Goal: Check status: Check status

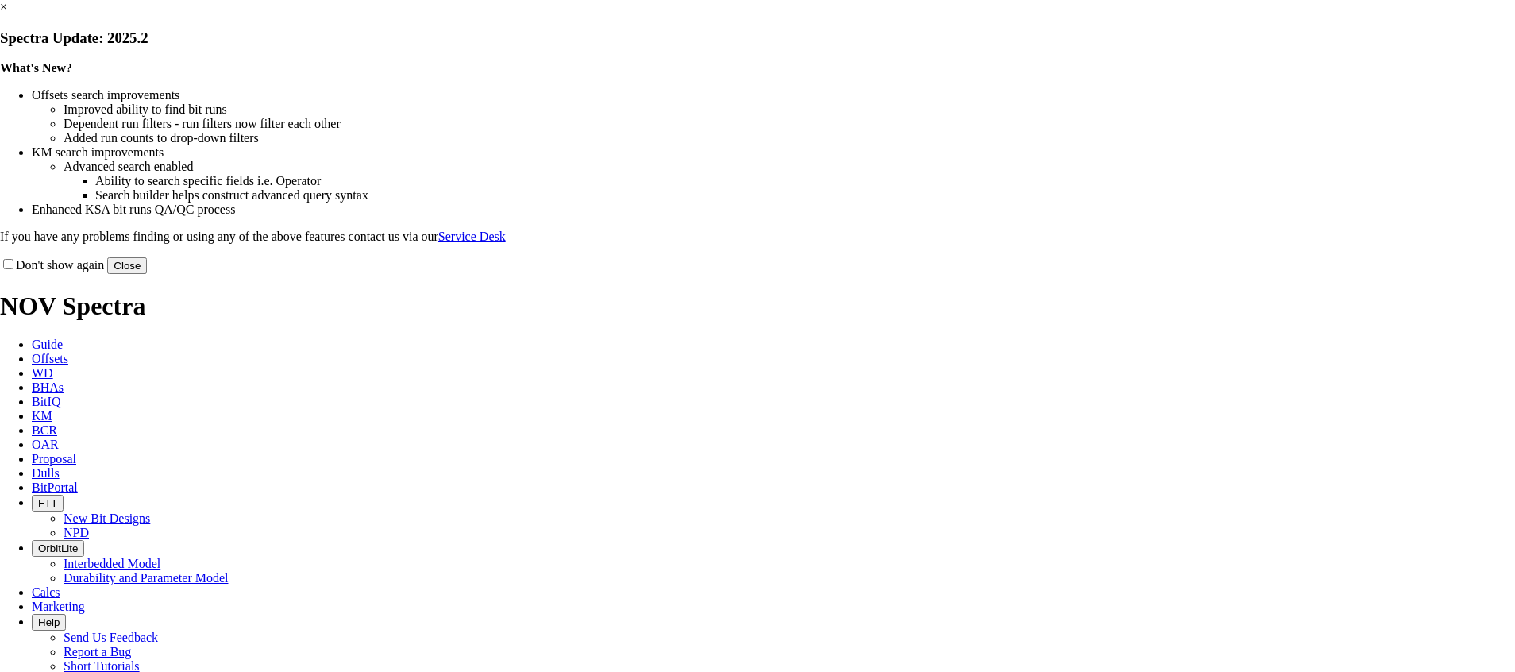
click at [7, 13] on link "×" at bounding box center [3, 6] width 7 height 13
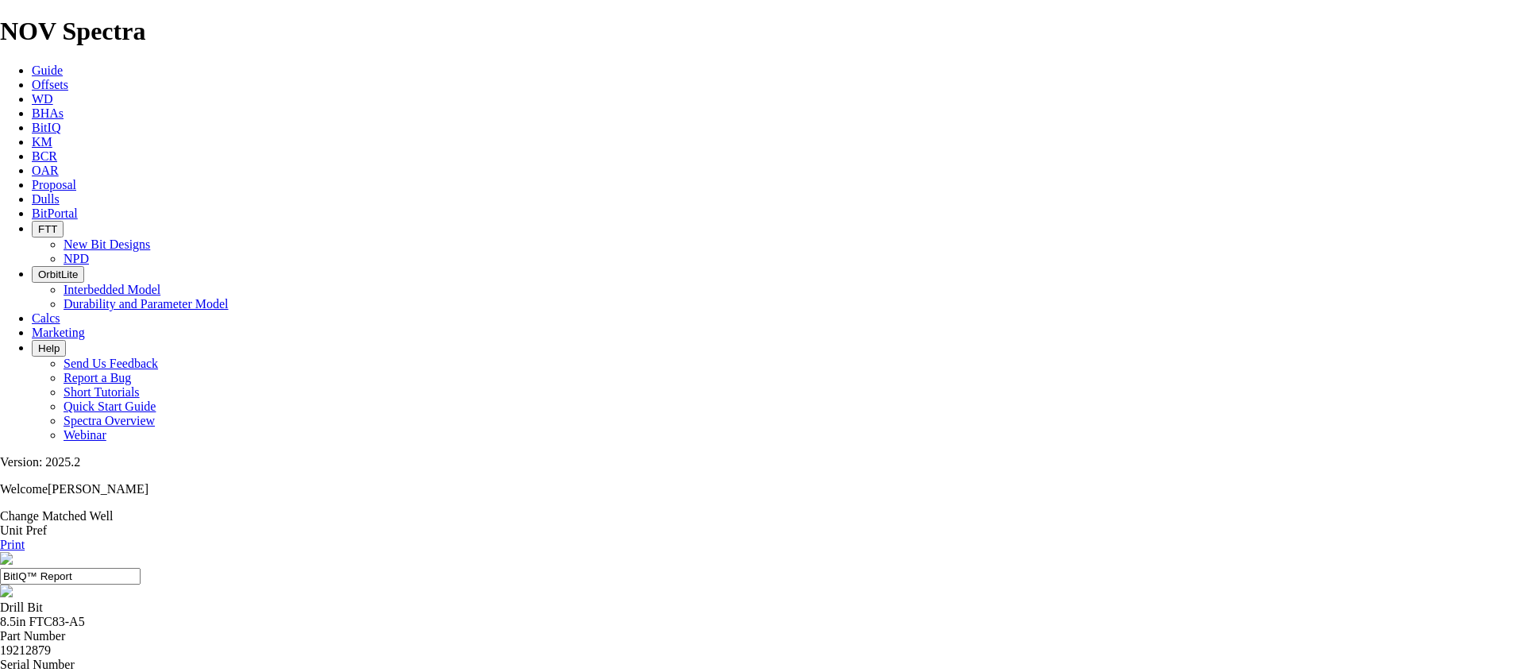
drag, startPoint x: 514, startPoint y: 290, endPoint x: 571, endPoint y: 301, distance: 57.5
drag, startPoint x: 571, startPoint y: 301, endPoint x: 555, endPoint y: 295, distance: 17.1
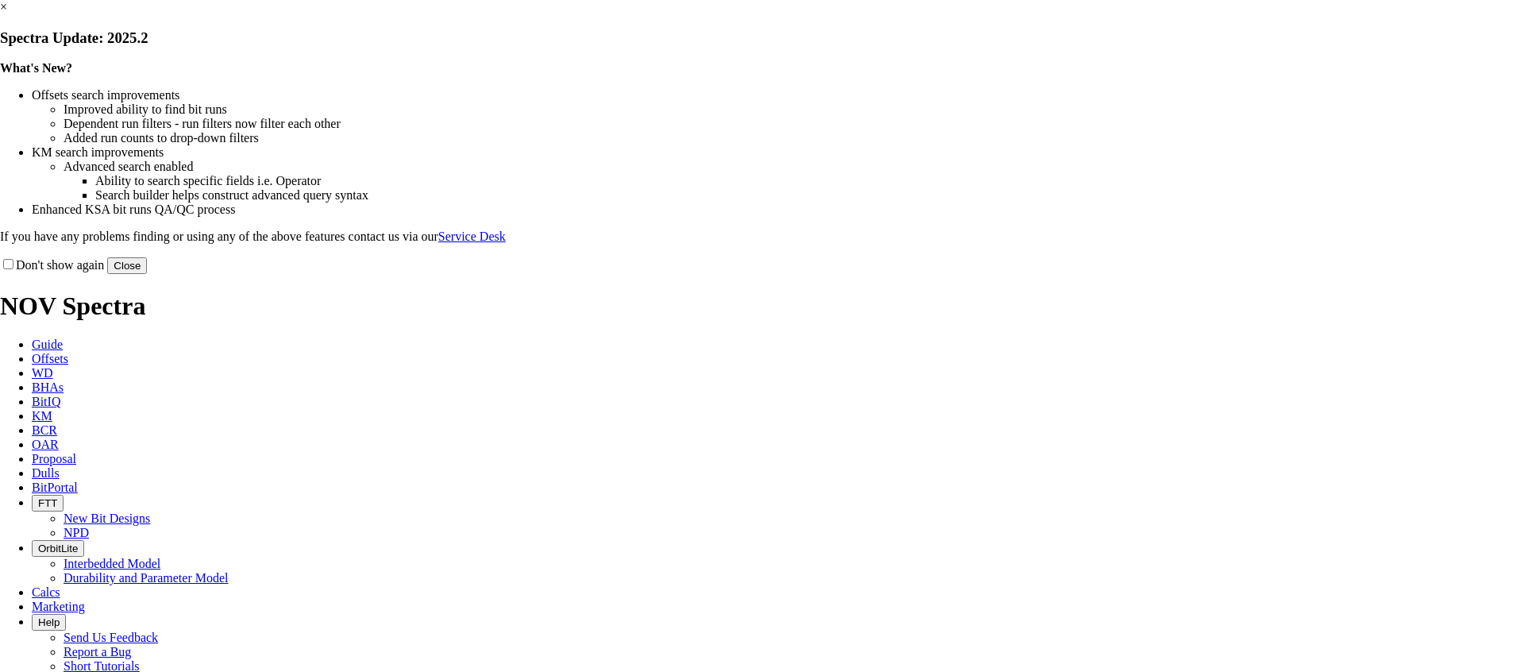
click at [7, 13] on link "×" at bounding box center [3, 6] width 7 height 13
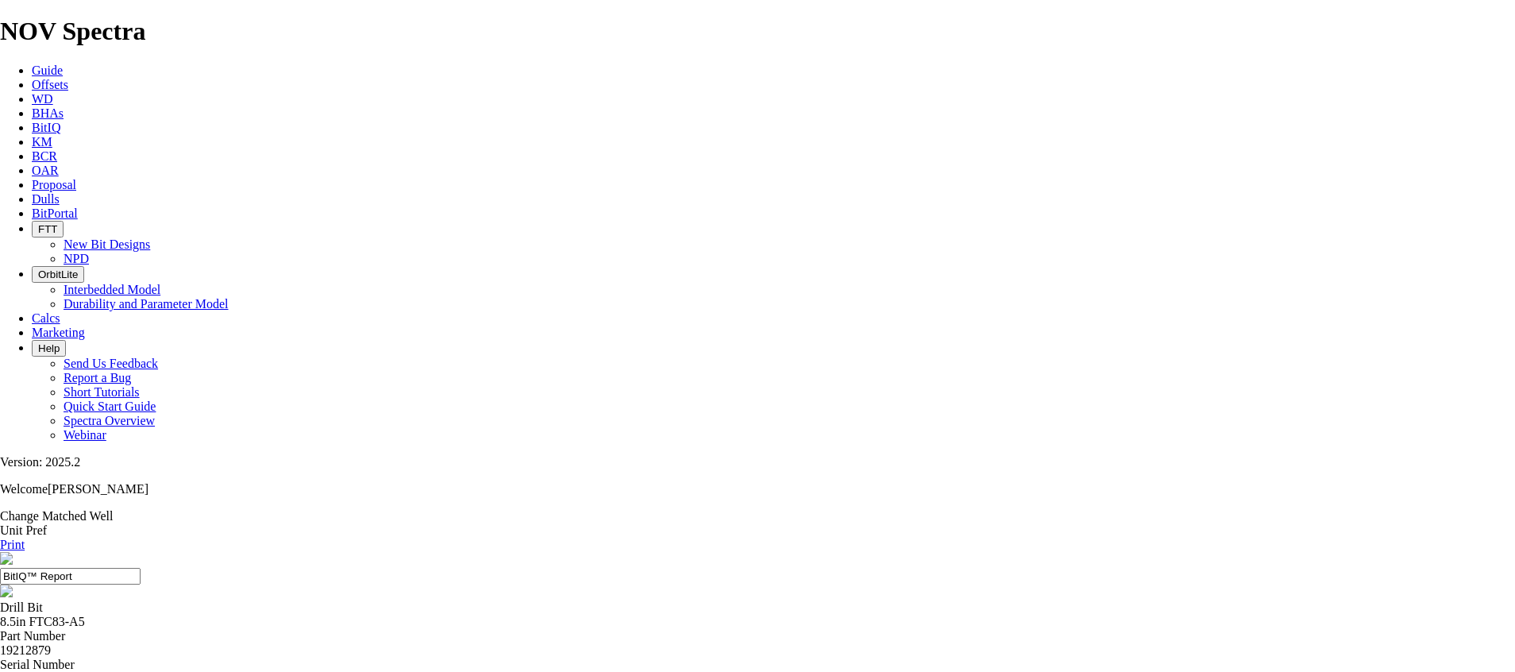
click at [603, 600] on div at bounding box center [757, 600] width 1515 height 0
click at [113, 509] on link "Change Matched Well" at bounding box center [56, 515] width 113 height 13
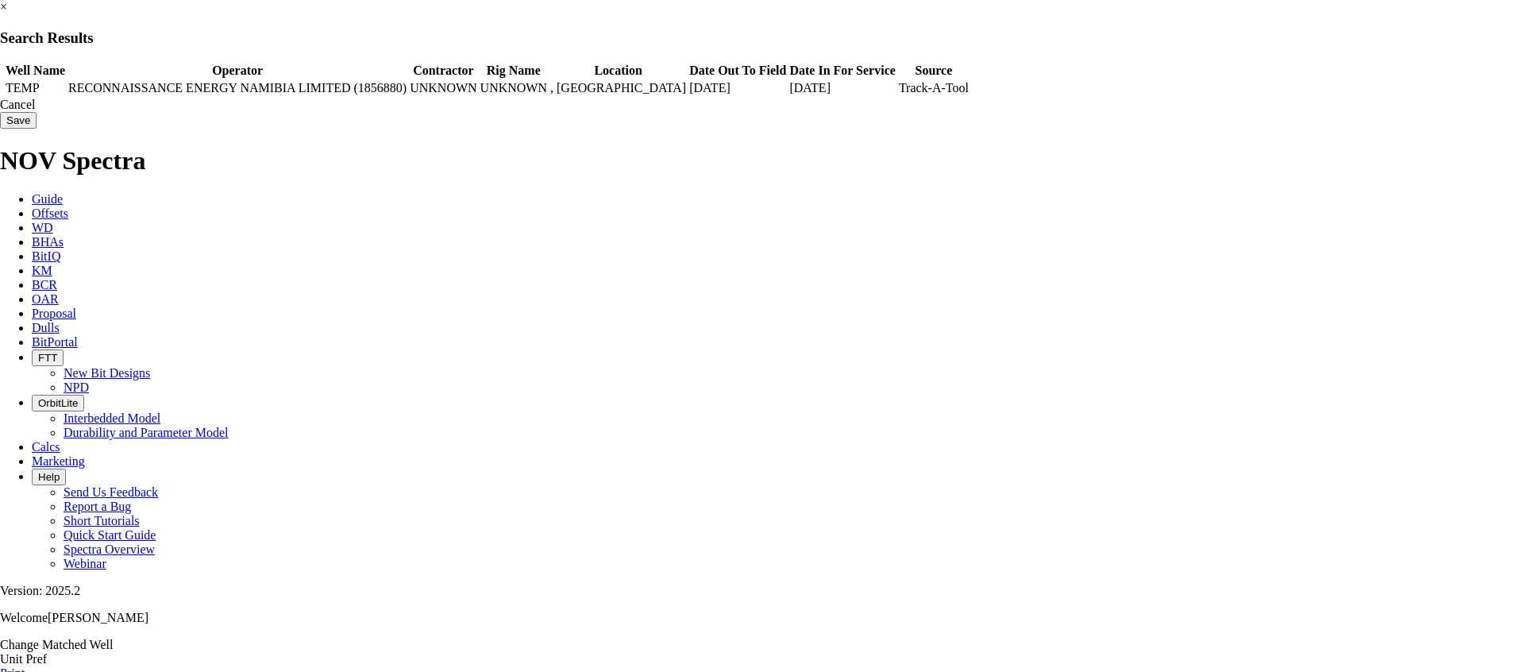
click at [969, 88] on td "Track-A-Tool" at bounding box center [933, 88] width 71 height 16
click at [548, 93] on td "UNKNOWN" at bounding box center [514, 88] width 68 height 16
click at [37, 126] on input "Save" at bounding box center [18, 120] width 37 height 17
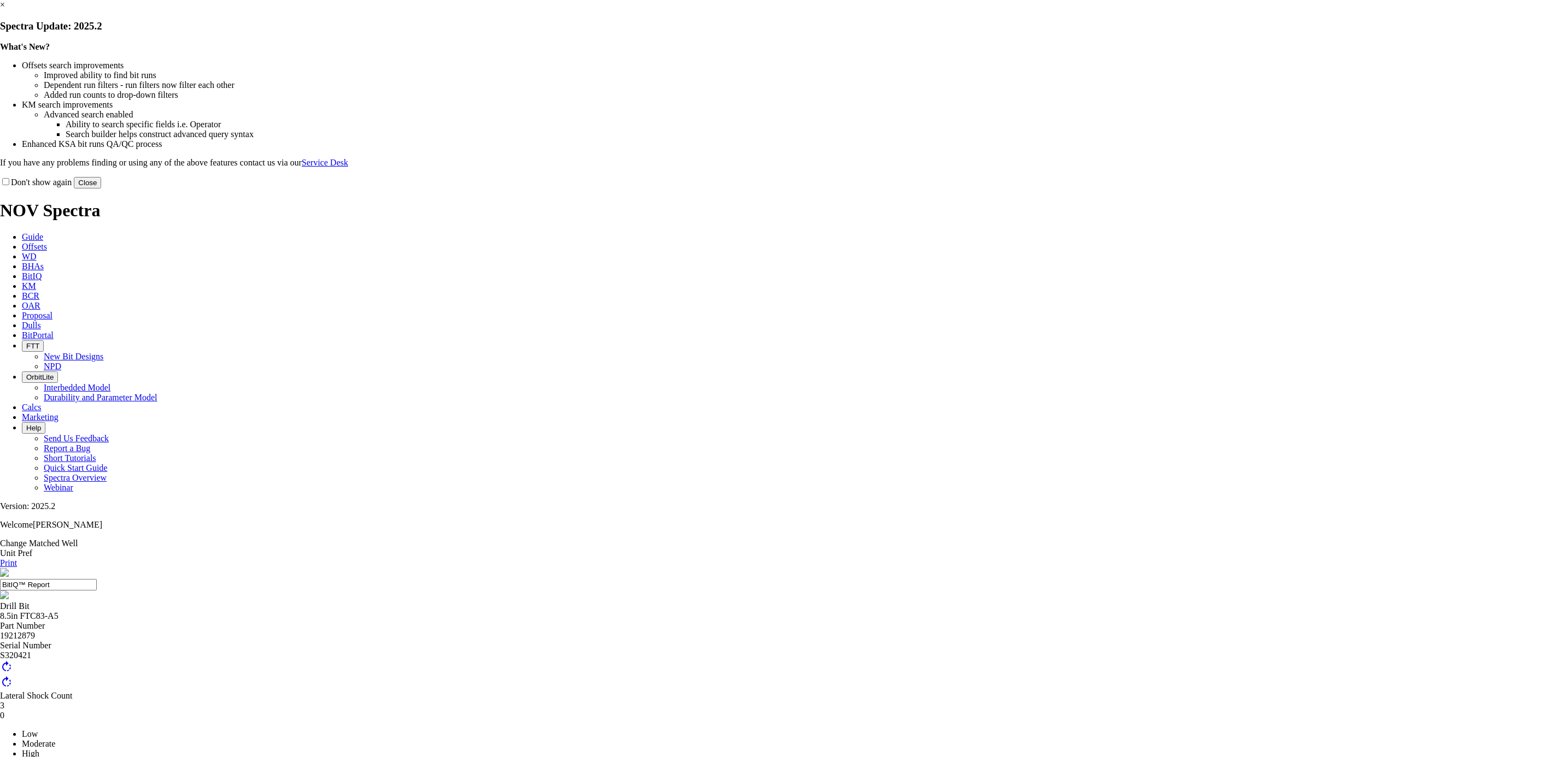
click at [101, 189] on button "Close" at bounding box center [87, 182] width 28 height 12
